Goal: Navigation & Orientation: Find specific page/section

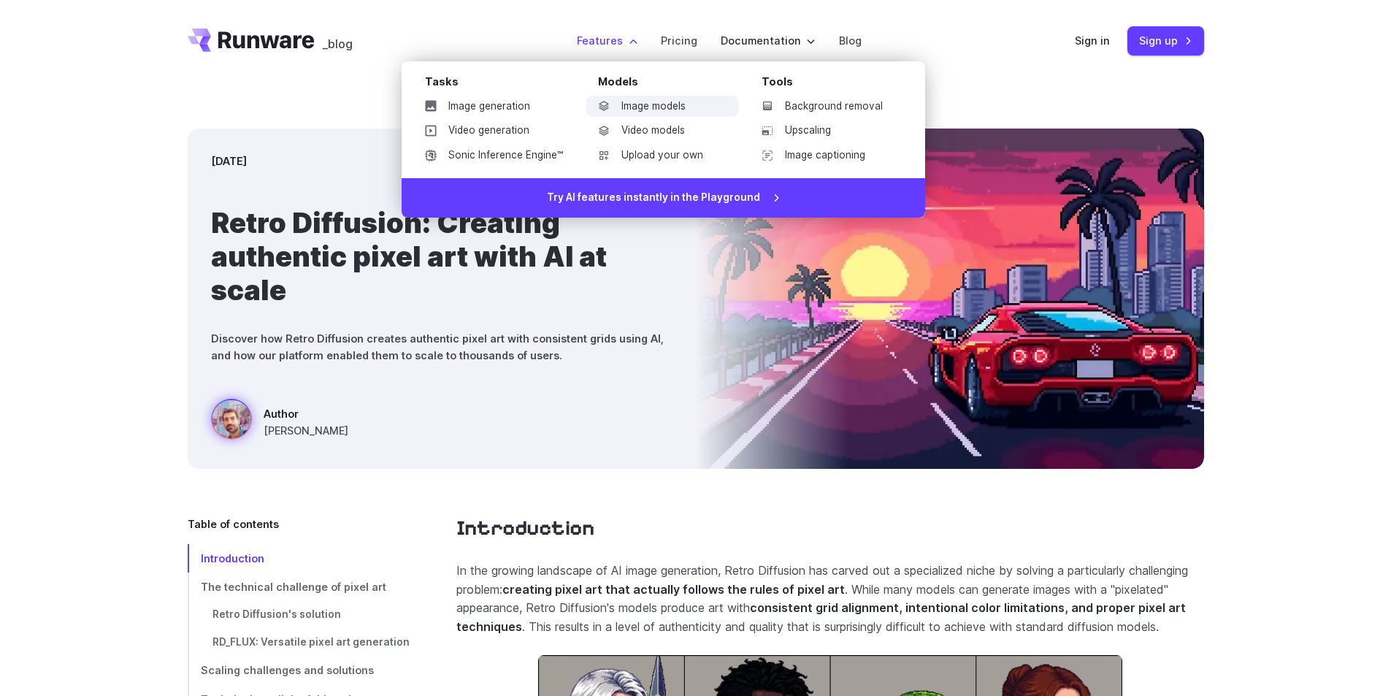
click at [678, 107] on link "Image models" at bounding box center [662, 107] width 152 height 22
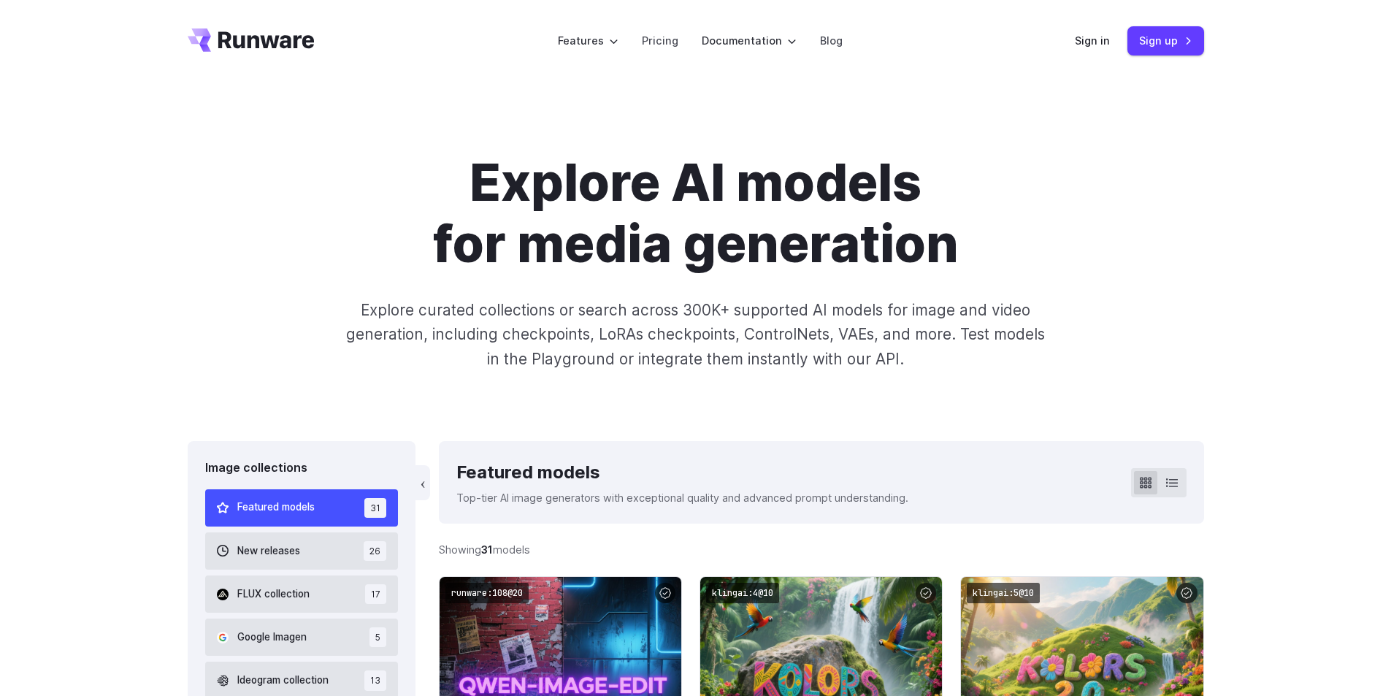
click at [288, 44] on icon "Go to /" at bounding box center [266, 39] width 96 height 17
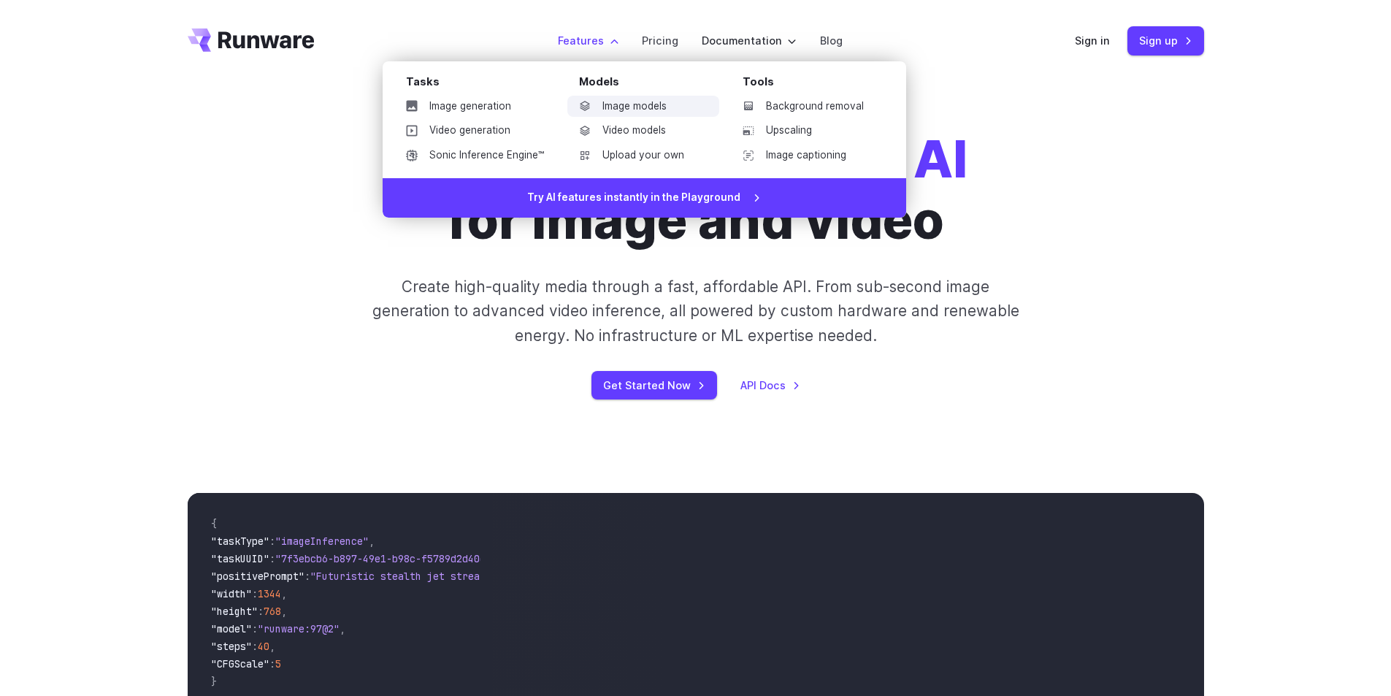
click at [662, 104] on link "Image models" at bounding box center [643, 107] width 152 height 22
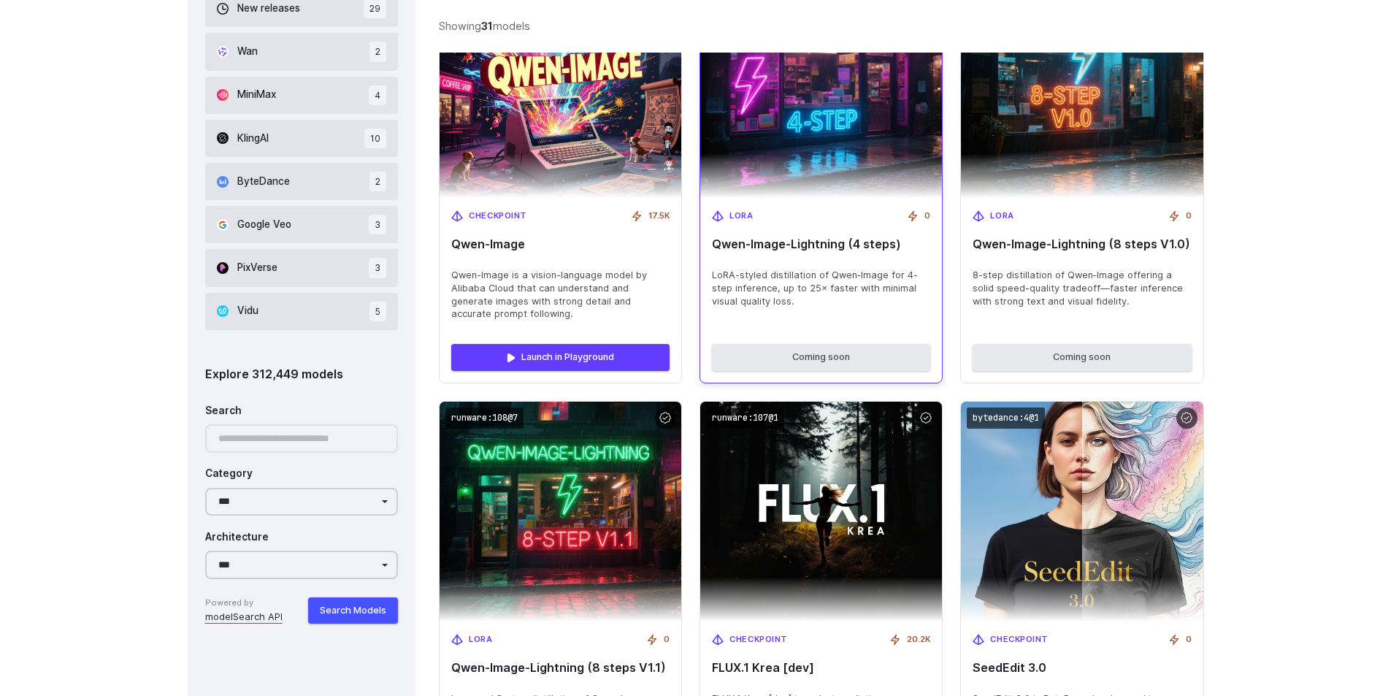
scroll to position [1387, 0]
